Goal: Task Accomplishment & Management: Use online tool/utility

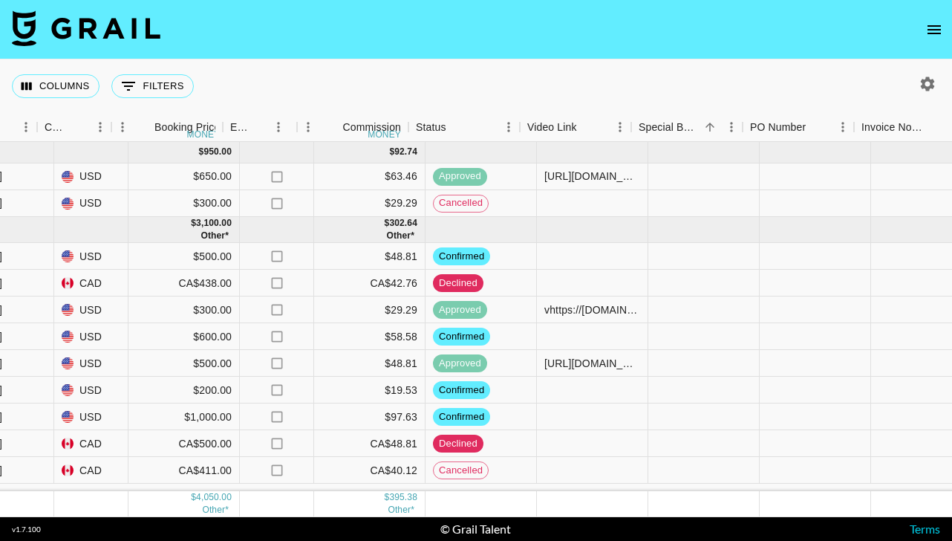
scroll to position [0, 908]
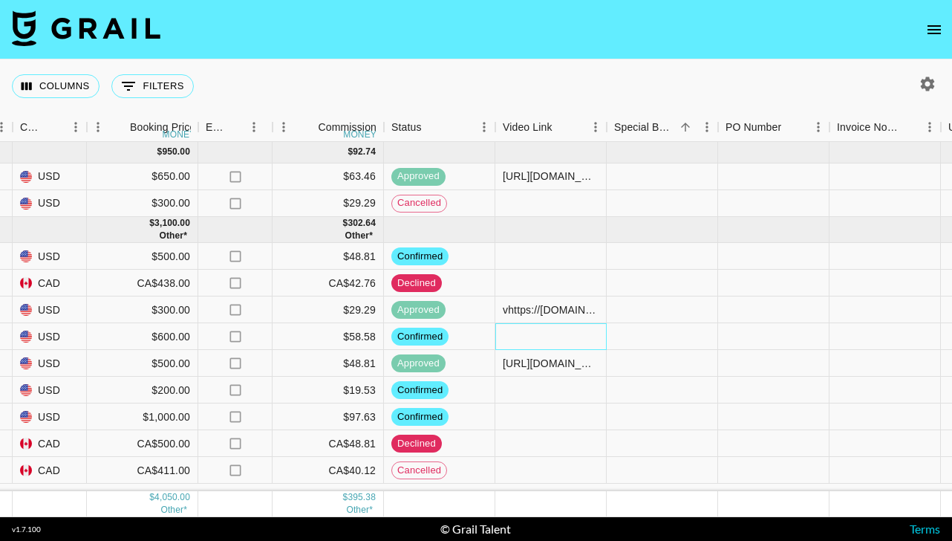
click at [561, 338] on div at bounding box center [550, 336] width 111 height 27
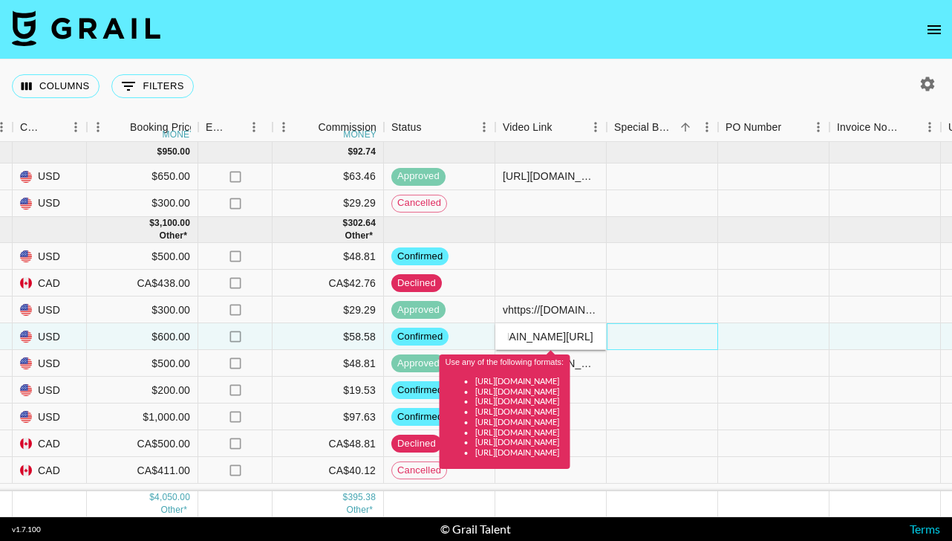
scroll to position [0, 0]
click at [661, 335] on div at bounding box center [662, 336] width 111 height 27
click at [616, 337] on div at bounding box center [662, 336] width 111 height 27
click at [509, 339] on input "vhttps://www.tiktok.com/@hannaanavarrot/video/7541439732832619794" at bounding box center [550, 336] width 109 height 12
click at [627, 336] on div at bounding box center [662, 336] width 111 height 27
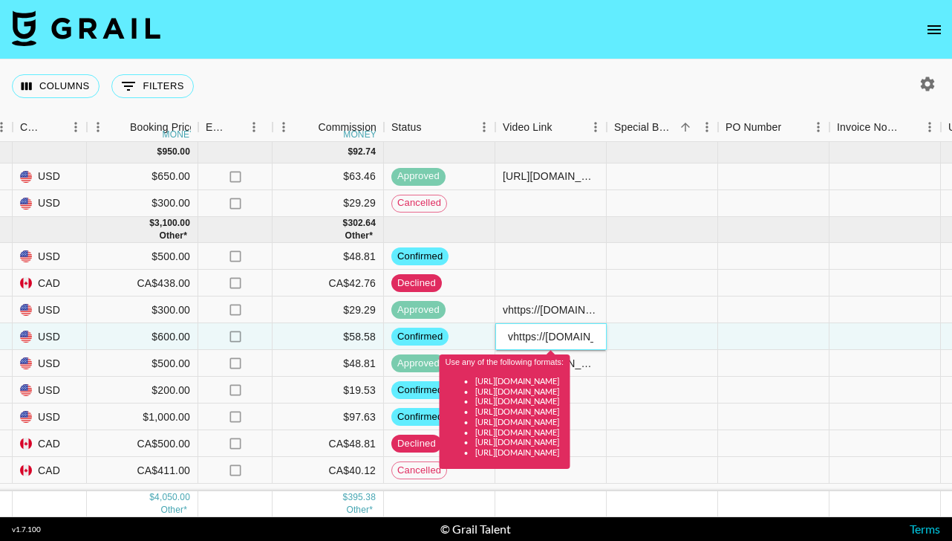
click at [593, 333] on input "vhttps://www.tiktok.com/@hannaanavarrot/video/7541439732832619794" at bounding box center [550, 336] width 109 height 12
drag, startPoint x: 598, startPoint y: 333, endPoint x: 480, endPoint y: 333, distance: 118.8
click at [480, 333] on div "recnTpPKjXWcqr6Gk hannaanavarro dionne.highley@grail-talent.com Bagsmart - WORT…" at bounding box center [324, 336] width 2465 height 27
type input "om/@hannaanavarrot/video/7541439732832619794"
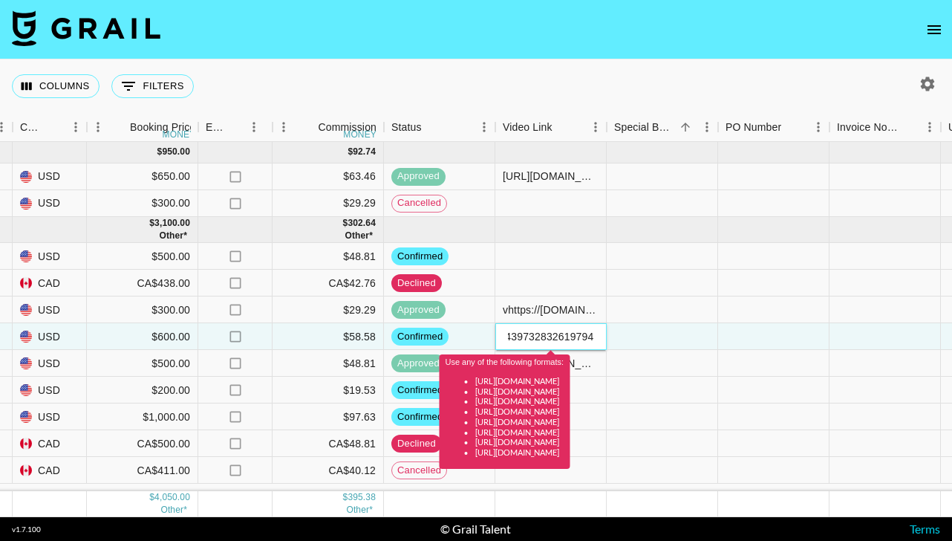
drag, startPoint x: 508, startPoint y: 337, endPoint x: 642, endPoint y: 336, distance: 133.7
click at [642, 337] on div "recnTpPKjXWcqr6Gk hannaanavarro dionne.highley@grail-talent.com Bagsmart - WORT…" at bounding box center [324, 336] width 2465 height 27
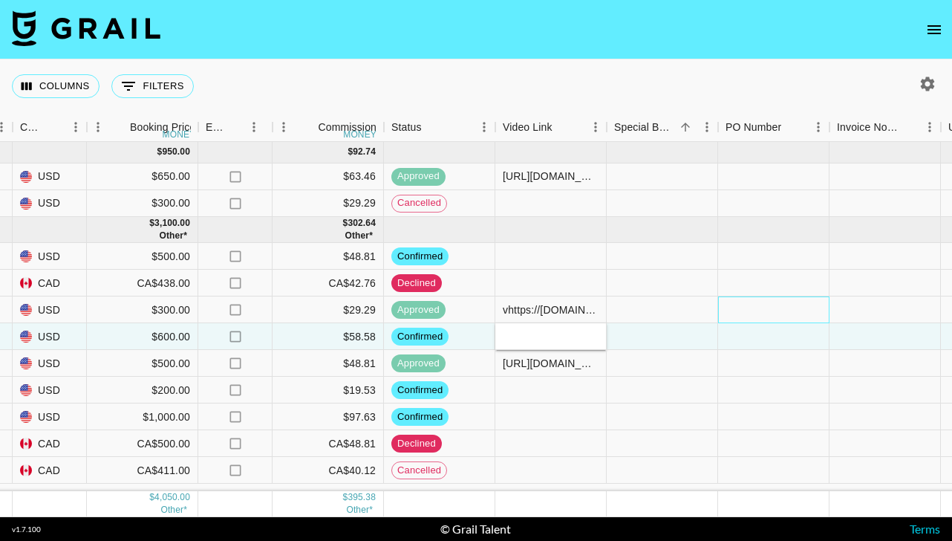
click at [734, 321] on div at bounding box center [773, 309] width 111 height 27
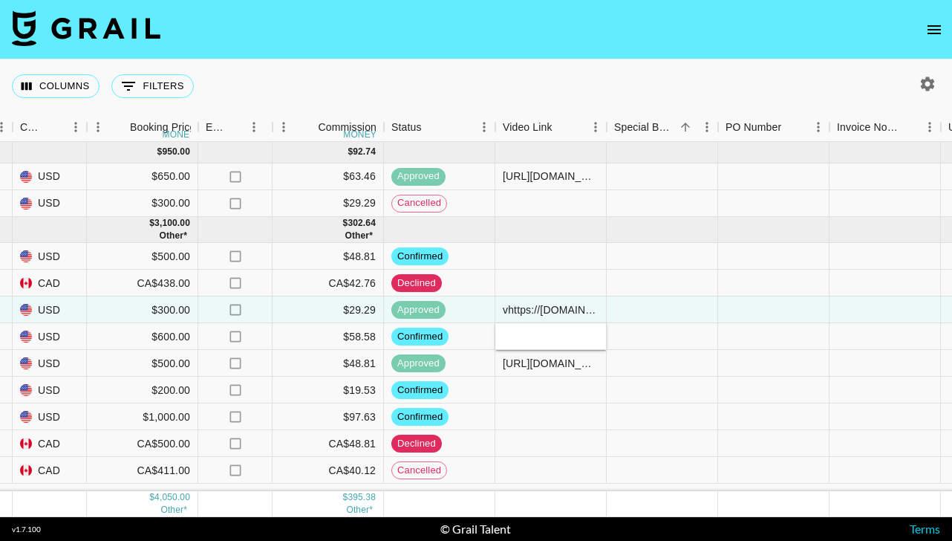
type input "[URL][DOMAIN_NAME]"
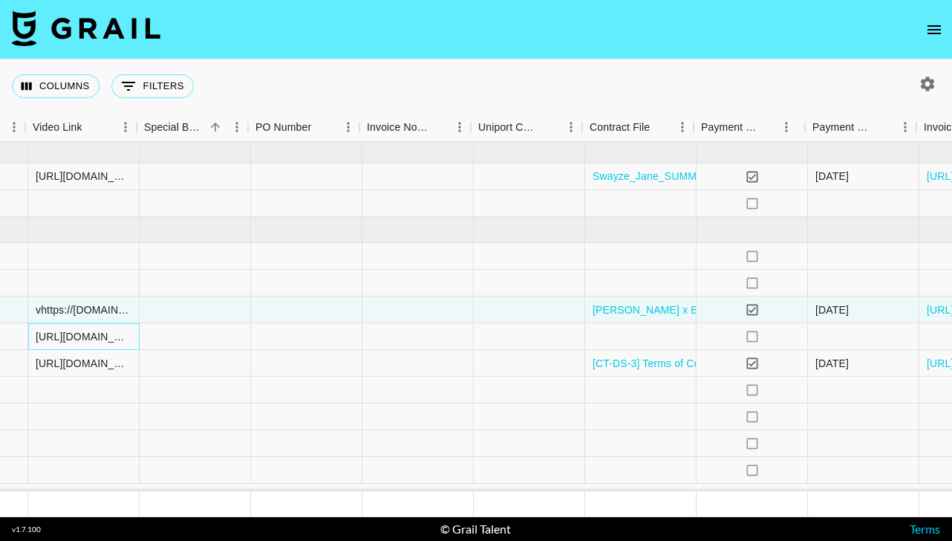
scroll to position [0, 1378]
click at [627, 333] on div at bounding box center [637, 336] width 111 height 27
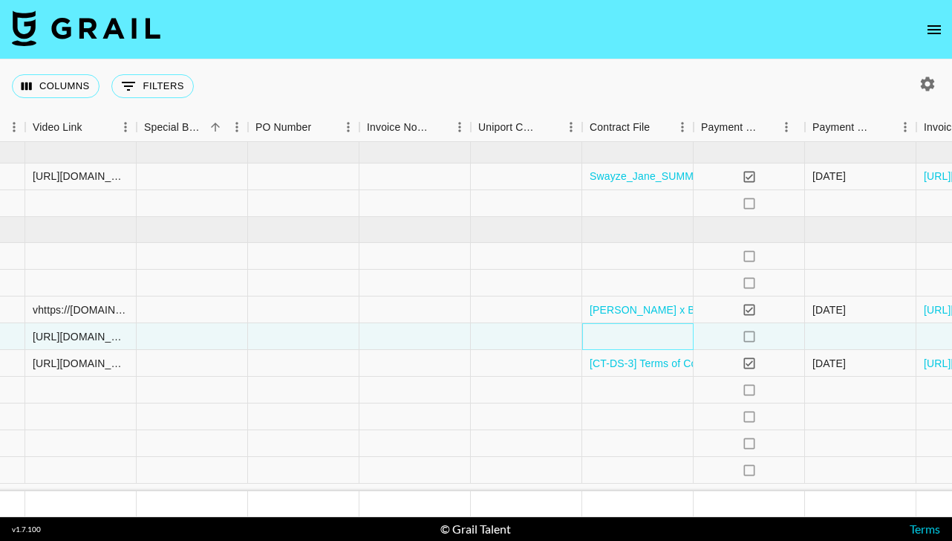
click at [627, 333] on div at bounding box center [637, 336] width 111 height 27
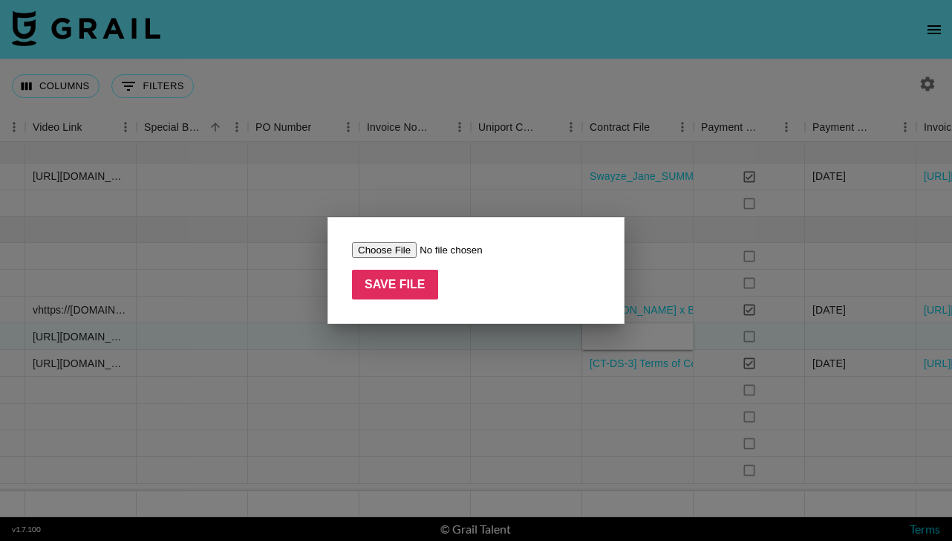
click at [378, 247] on input "file" at bounding box center [446, 250] width 188 height 16
type input "C:\fakepath\Bagsmart contract - IG@hannaanavarro.pdf"
click at [397, 291] on input "Save File" at bounding box center [395, 285] width 86 height 30
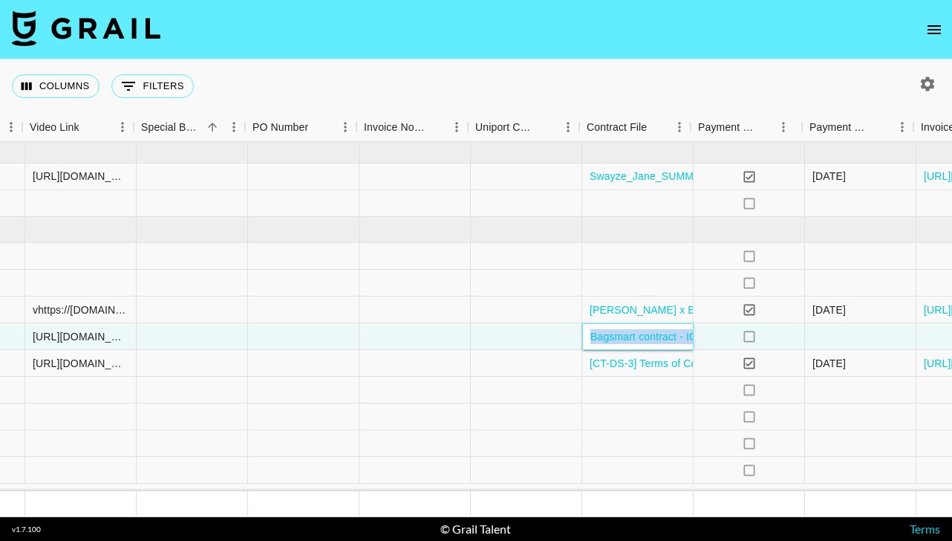
scroll to position [0, 1408]
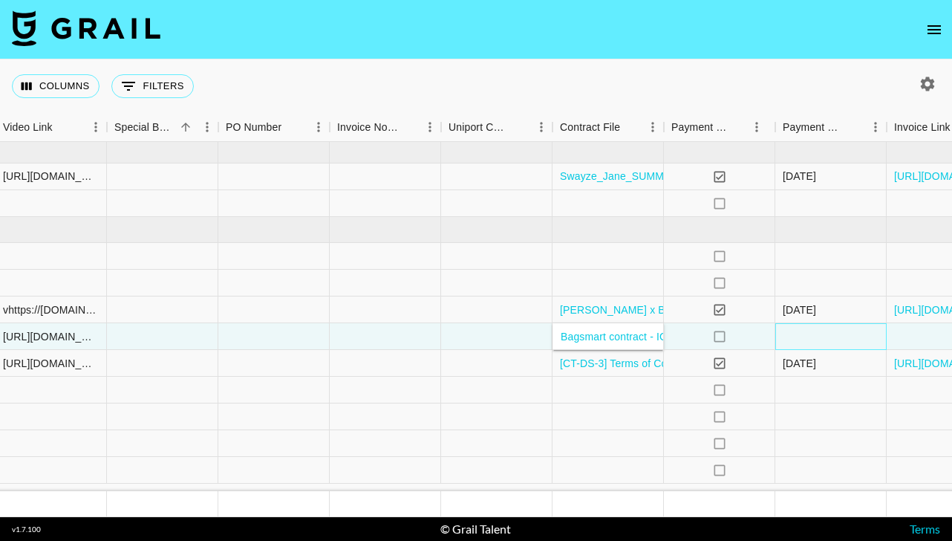
click at [791, 334] on div at bounding box center [830, 336] width 111 height 27
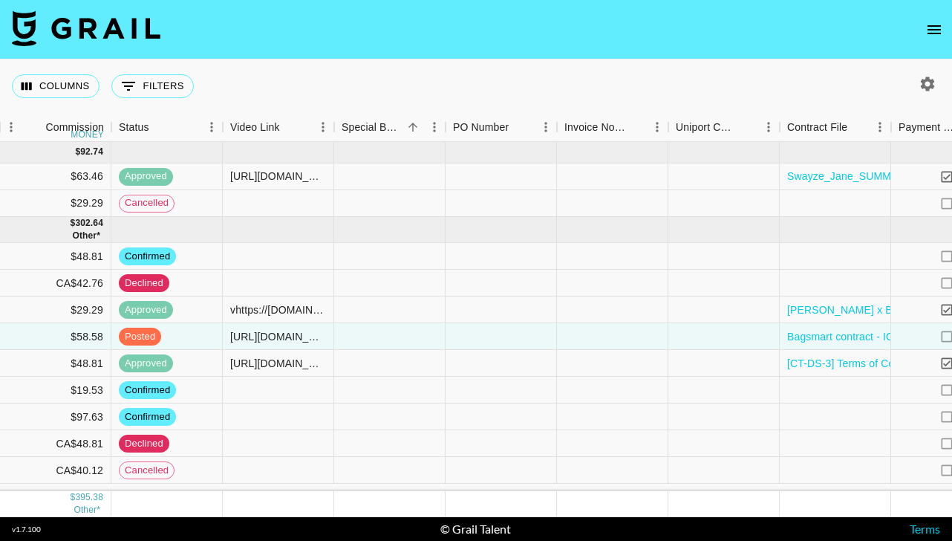
scroll to position [0, 1106]
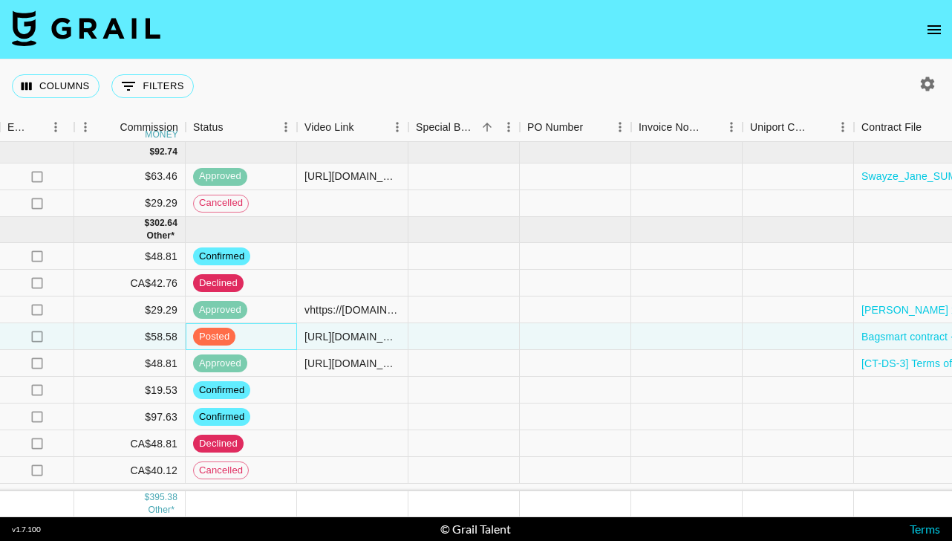
click at [218, 332] on span "posted" at bounding box center [214, 337] width 42 height 14
click at [222, 336] on span "posted" at bounding box center [214, 337] width 42 height 14
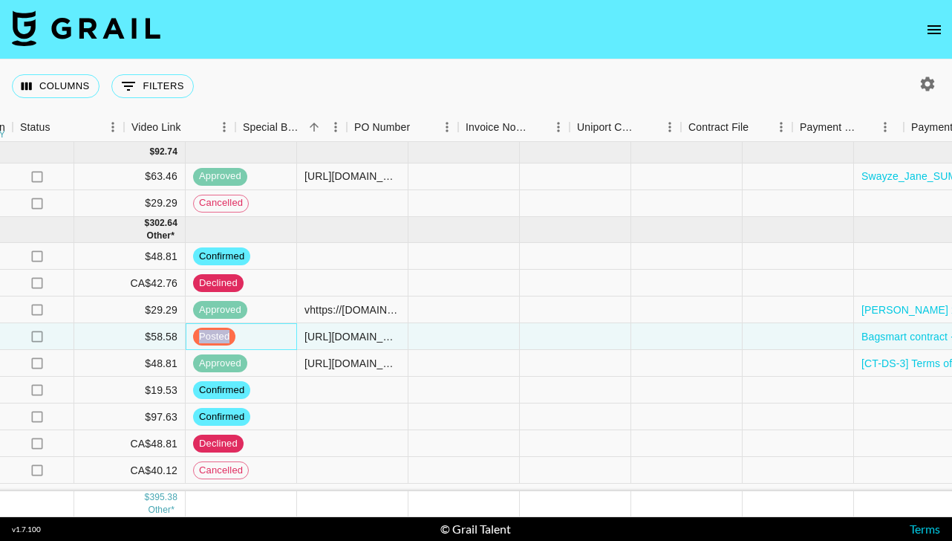
scroll to position [0, 1513]
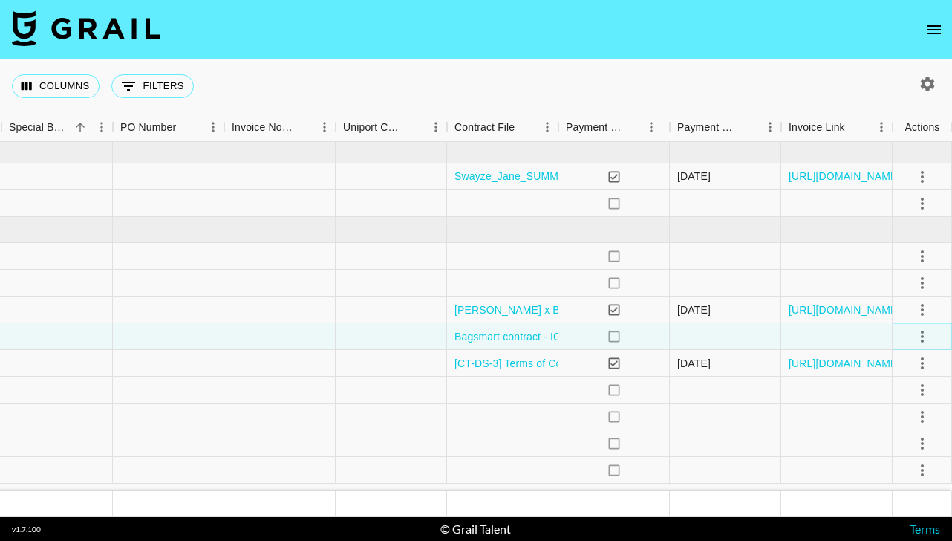
click at [922, 335] on icon "select merge strategy" at bounding box center [922, 336] width 3 height 12
click at [895, 480] on div "Approve" at bounding box center [889, 475] width 45 height 18
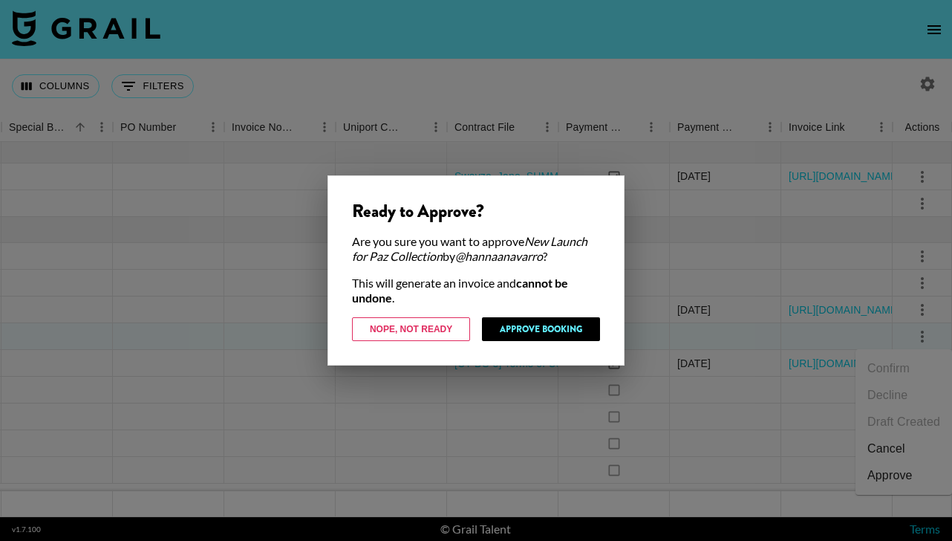
click at [253, 326] on div at bounding box center [476, 270] width 952 height 541
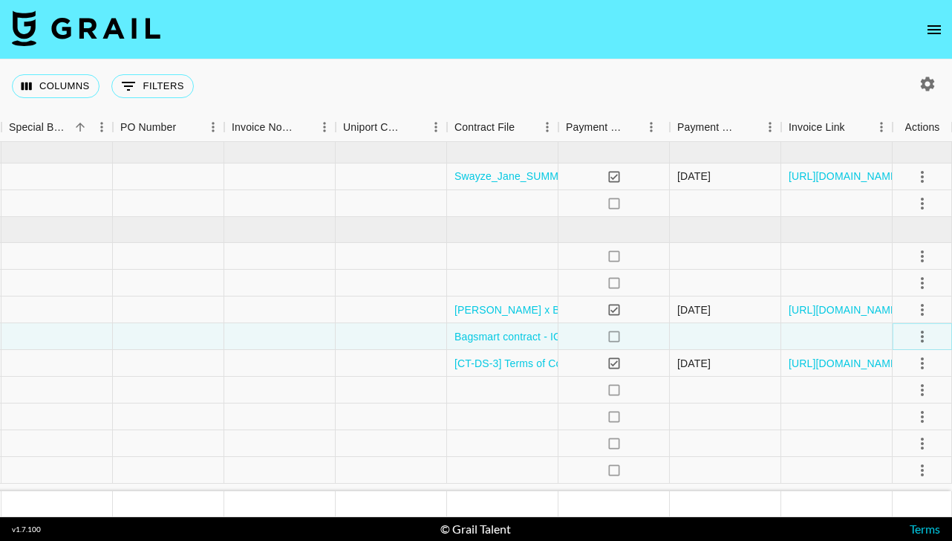
click at [924, 337] on icon "select merge strategy" at bounding box center [922, 336] width 18 height 18
click at [892, 479] on div "Approve" at bounding box center [889, 475] width 45 height 18
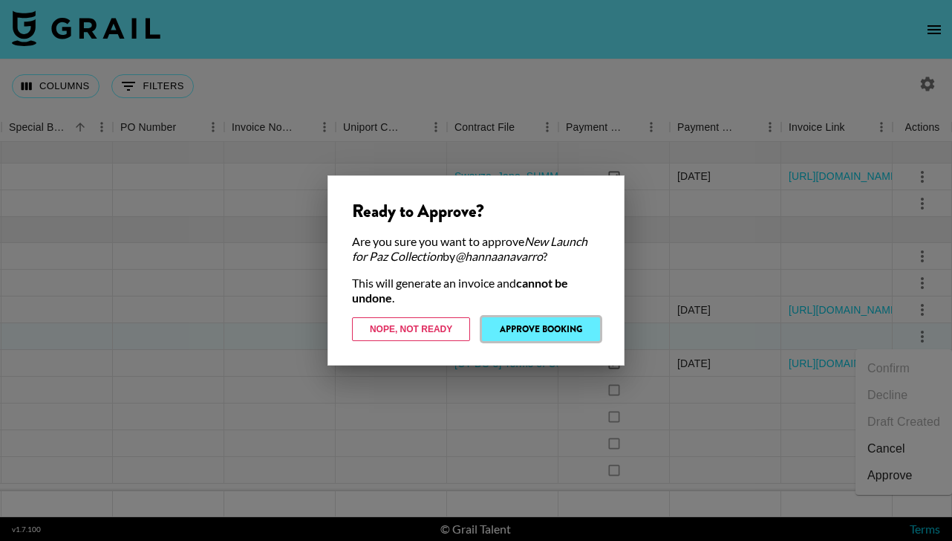
click at [547, 333] on button "Approve Booking" at bounding box center [541, 329] width 118 height 24
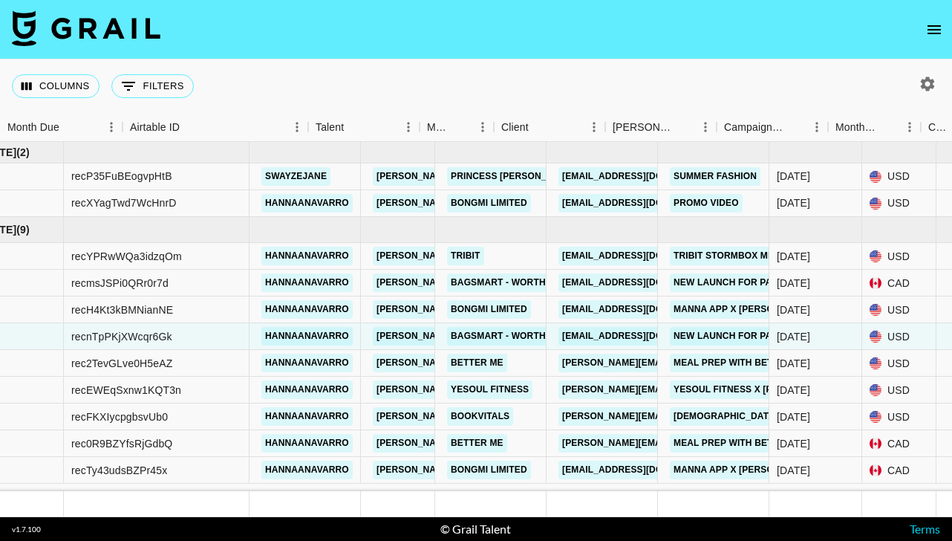
scroll to position [0, 0]
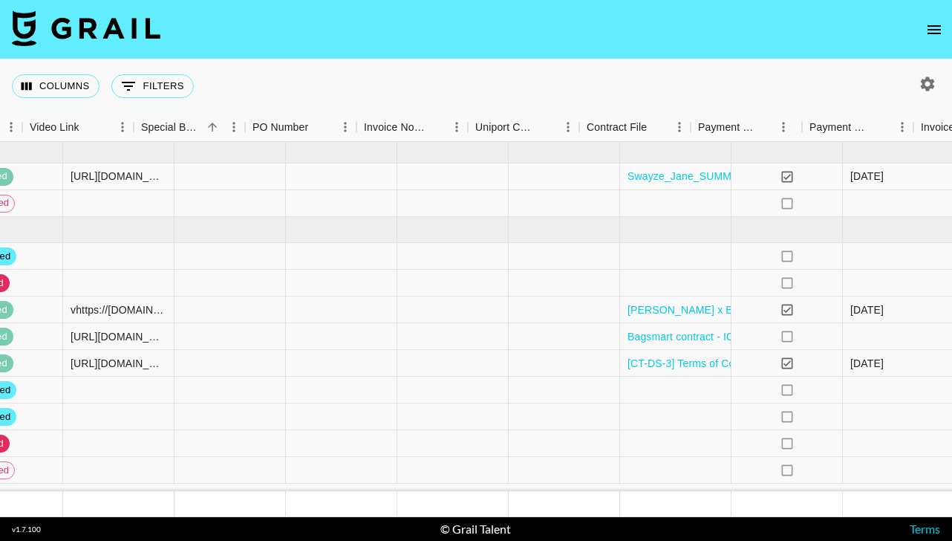
scroll to position [0, 1513]
